Goal: Task Accomplishment & Management: Use online tool/utility

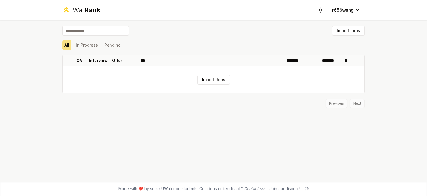
click at [151, 119] on div "Import Jobs All In Progress Pending OA Interview Offer *** ******** ******** **…" at bounding box center [213, 100] width 320 height 161
click at [88, 44] on button "In Progress" at bounding box center [87, 45] width 26 height 10
click at [113, 45] on button "Pending" at bounding box center [112, 45] width 21 height 10
click at [69, 44] on button "All" at bounding box center [66, 45] width 9 height 10
click at [69, 45] on button "All" at bounding box center [66, 45] width 9 height 10
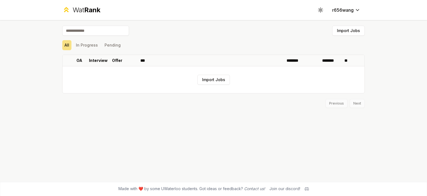
click at [85, 121] on div "Import Jobs All In Progress Pending OA Interview Offer *** ******** ******** **…" at bounding box center [213, 100] width 320 height 161
click at [92, 6] on span "Rank" at bounding box center [92, 10] width 16 height 8
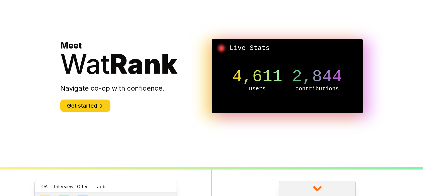
scroll to position [19, 0]
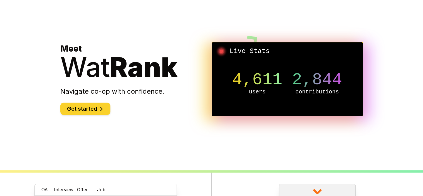
click at [101, 109] on icon at bounding box center [100, 108] width 7 height 7
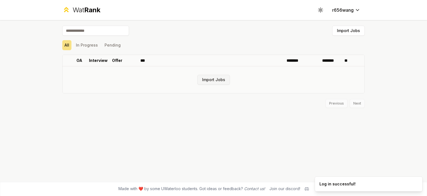
click at [201, 83] on button "Import Jobs" at bounding box center [213, 80] width 33 height 10
click at [223, 81] on button "Import Jobs" at bounding box center [213, 80] width 33 height 10
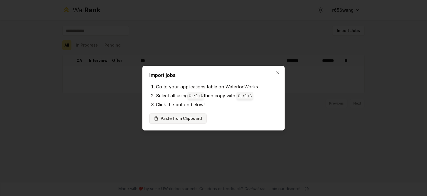
click at [184, 121] on button "Paste from Clipboard" at bounding box center [177, 118] width 57 height 10
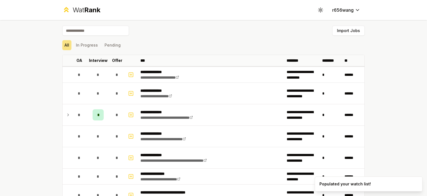
click at [31, 110] on div "**********" at bounding box center [213, 98] width 427 height 196
click at [102, 59] on p "Interview" at bounding box center [98, 61] width 19 height 6
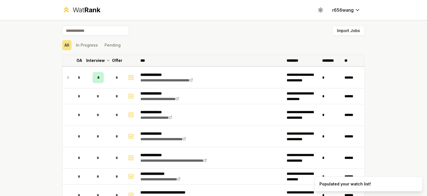
click at [119, 59] on p "Offer" at bounding box center [117, 61] width 10 height 6
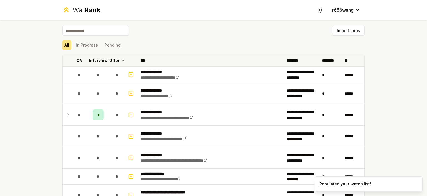
click at [111, 61] on p "Offer" at bounding box center [114, 61] width 10 height 6
click at [98, 61] on p "Interview" at bounding box center [98, 61] width 19 height 6
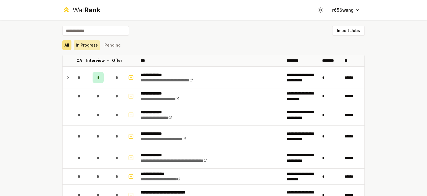
click at [89, 47] on button "In Progress" at bounding box center [87, 45] width 26 height 10
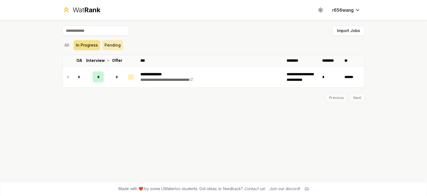
click at [113, 47] on button "Pending" at bounding box center [112, 45] width 21 height 10
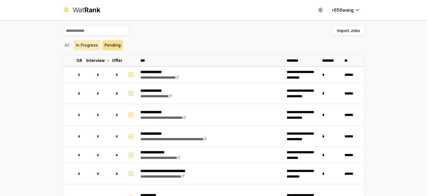
click at [83, 46] on button "In Progress" at bounding box center [87, 45] width 26 height 10
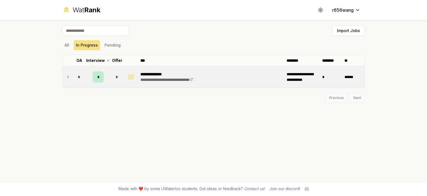
click at [70, 75] on icon at bounding box center [68, 76] width 4 height 7
click at [72, 45] on div "All In Progress Pending" at bounding box center [213, 45] width 303 height 10
click at [70, 45] on button "All" at bounding box center [66, 45] width 9 height 10
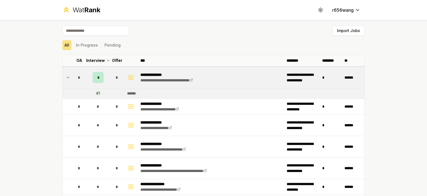
click at [34, 92] on div "**********" at bounding box center [213, 98] width 427 height 196
click at [96, 92] on div "# 1" at bounding box center [98, 93] width 4 height 6
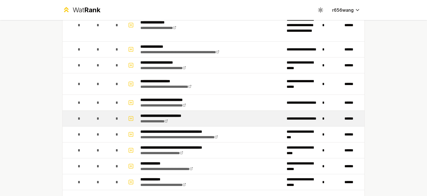
scroll to position [834, 0]
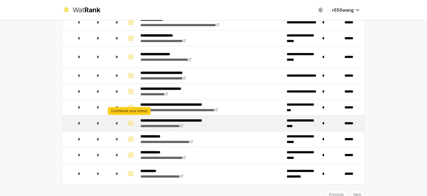
click at [130, 123] on icon "button" at bounding box center [131, 123] width 2 height 0
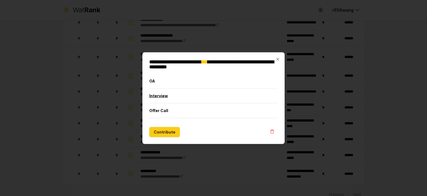
click at [171, 97] on button "Interview" at bounding box center [213, 95] width 129 height 14
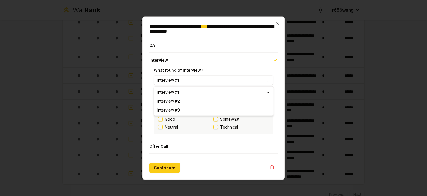
click at [191, 79] on button "Interview #1" at bounding box center [214, 80] width 120 height 10
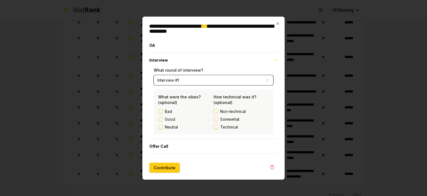
click at [191, 79] on button "Interview #1" at bounding box center [214, 80] width 120 height 10
click at [278, 24] on icon "button" at bounding box center [278, 23] width 4 height 4
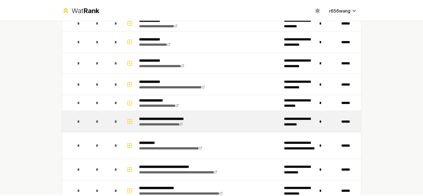
scroll to position [0, 0]
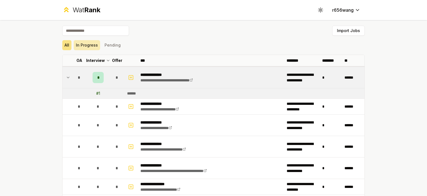
click at [87, 45] on button "In Progress" at bounding box center [87, 45] width 26 height 10
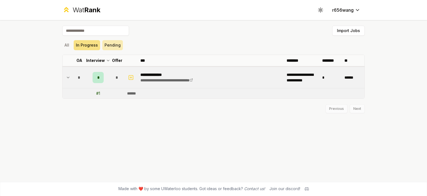
click at [119, 46] on button "Pending" at bounding box center [112, 45] width 21 height 10
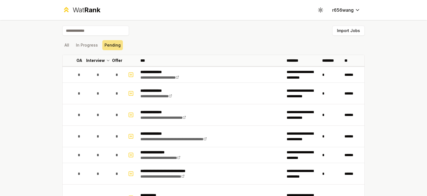
click at [93, 12] on span "Rank" at bounding box center [92, 10] width 16 height 8
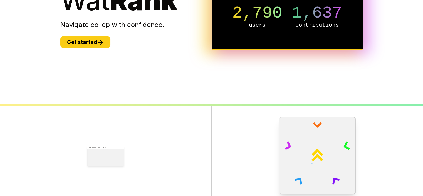
scroll to position [214, 0]
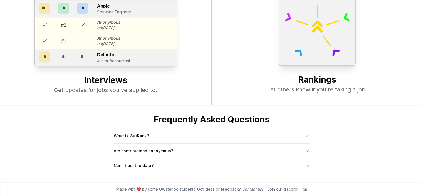
click at [137, 151] on button "Are contributions anonymous?" at bounding box center [212, 150] width 196 height 14
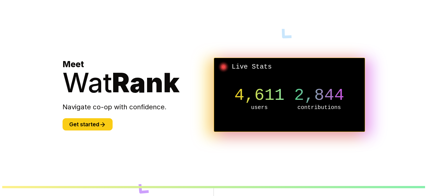
scroll to position [0, 0]
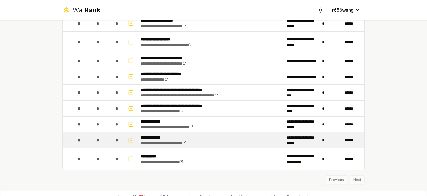
scroll to position [844, 0]
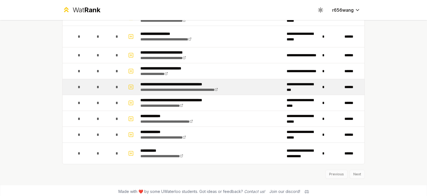
click at [175, 81] on p "**********" at bounding box center [191, 84] width 102 height 6
click at [166, 82] on p "**********" at bounding box center [191, 84] width 102 height 6
click at [135, 83] on td at bounding box center [131, 87] width 13 height 16
click at [202, 88] on link "**********" at bounding box center [179, 90] width 78 height 4
click at [194, 83] on p "**********" at bounding box center [191, 84] width 102 height 6
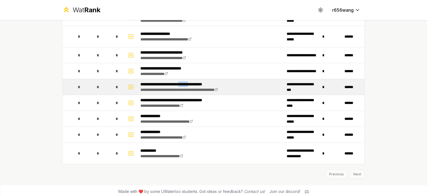
click at [194, 83] on p "**********" at bounding box center [191, 84] width 102 height 6
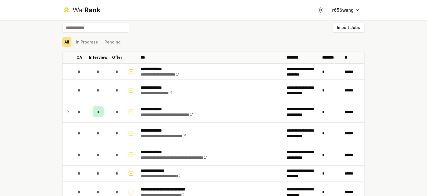
scroll to position [0, 0]
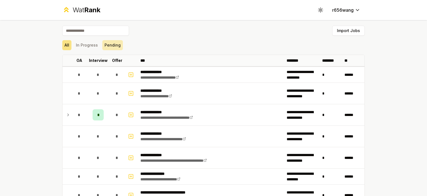
click at [107, 46] on button "Pending" at bounding box center [112, 45] width 21 height 10
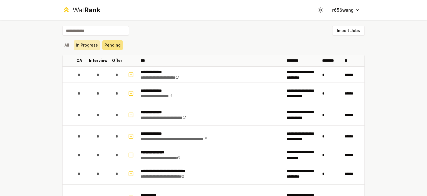
click at [87, 45] on button "In Progress" at bounding box center [87, 45] width 26 height 10
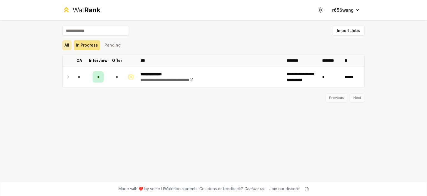
click at [68, 44] on button "All" at bounding box center [66, 45] width 9 height 10
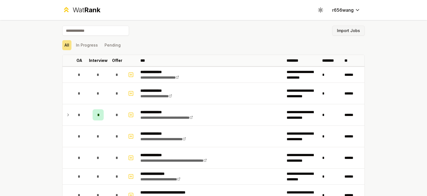
click at [348, 33] on button "Import Jobs" at bounding box center [348, 31] width 33 height 10
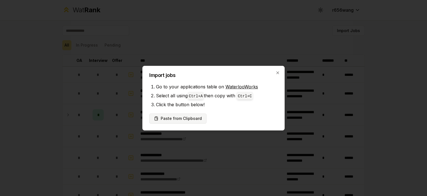
click at [181, 121] on button "Paste from Clipboard" at bounding box center [177, 118] width 57 height 10
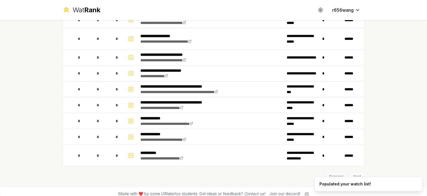
scroll to position [844, 0]
